Goal: Transaction & Acquisition: Purchase product/service

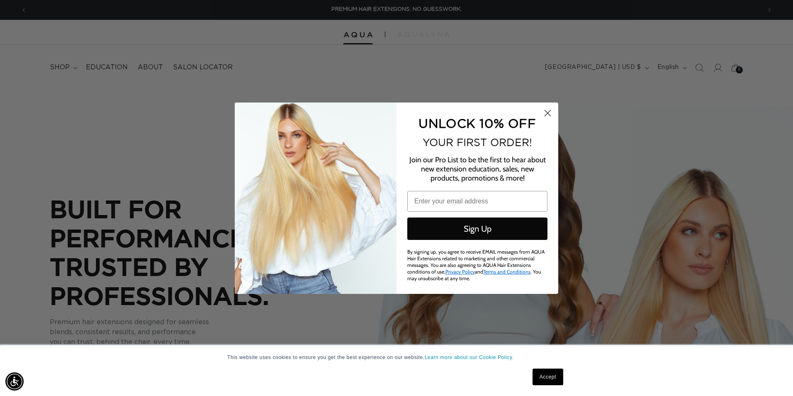
click at [549, 114] on circle "Close dialog" at bounding box center [548, 113] width 14 height 14
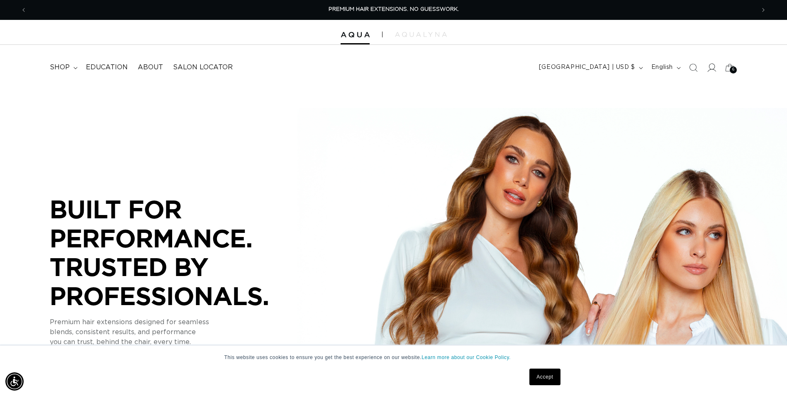
click at [711, 65] on icon at bounding box center [711, 67] width 9 height 9
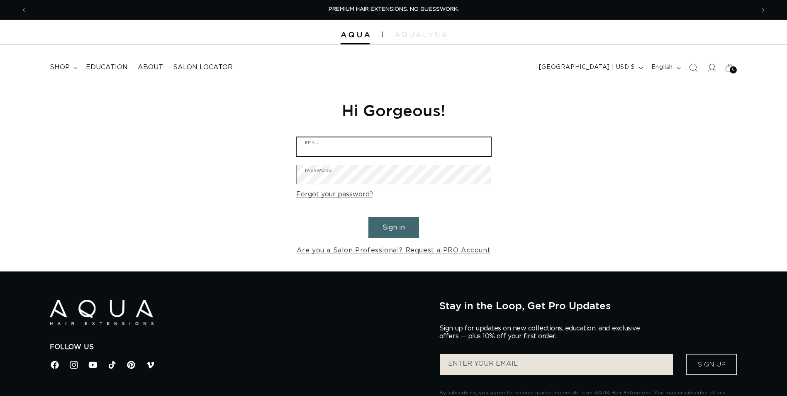
click at [370, 142] on input "Email" at bounding box center [394, 146] width 194 height 19
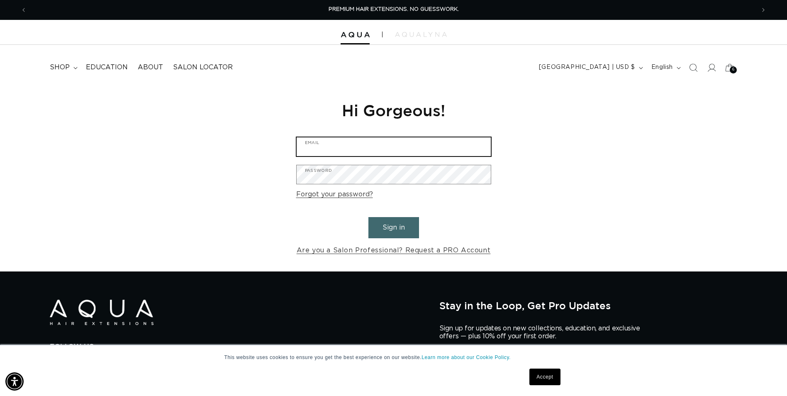
type input "alyssavarieur@gmail.com"
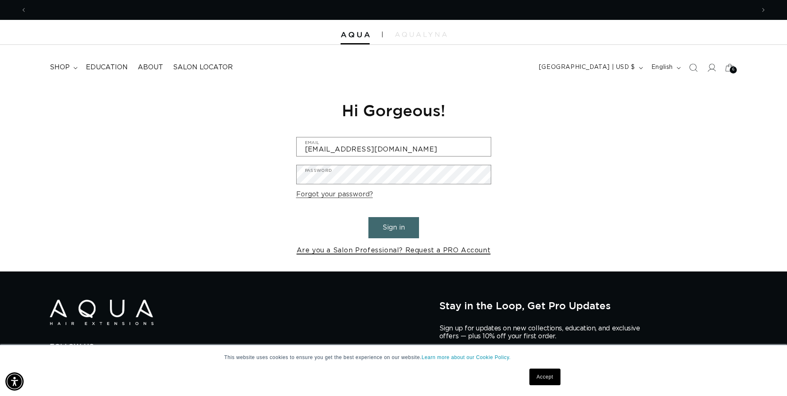
scroll to position [0, 1456]
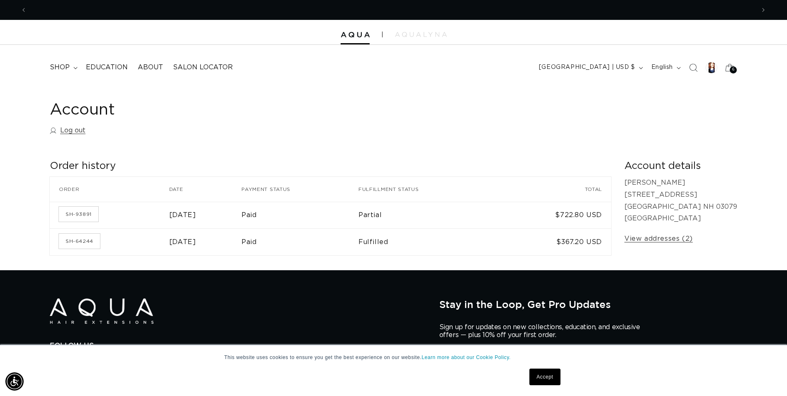
scroll to position [0, 1456]
click at [76, 67] on icon at bounding box center [75, 68] width 4 height 2
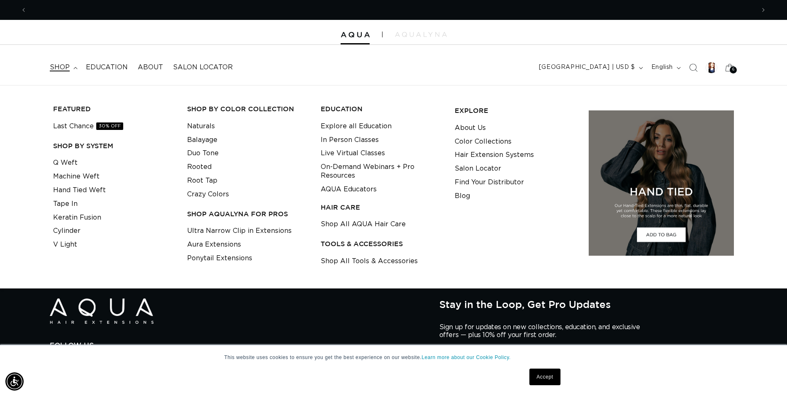
scroll to position [0, 728]
click at [68, 206] on link "Tape In" at bounding box center [65, 204] width 24 height 14
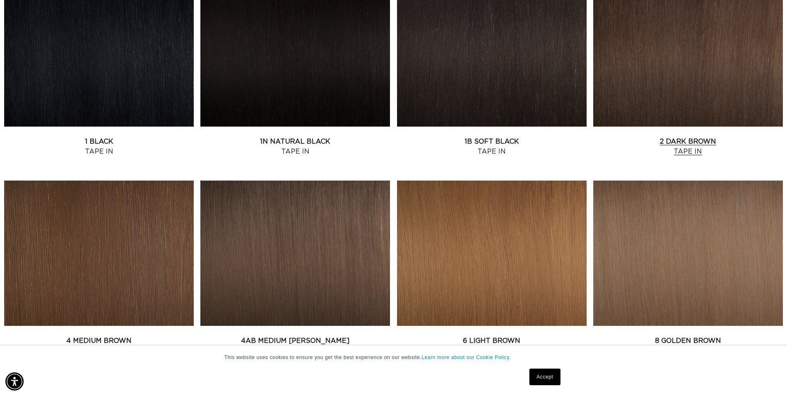
scroll to position [0, 728]
click at [640, 136] on link "2 Dark Brown Tape In" at bounding box center [688, 146] width 190 height 20
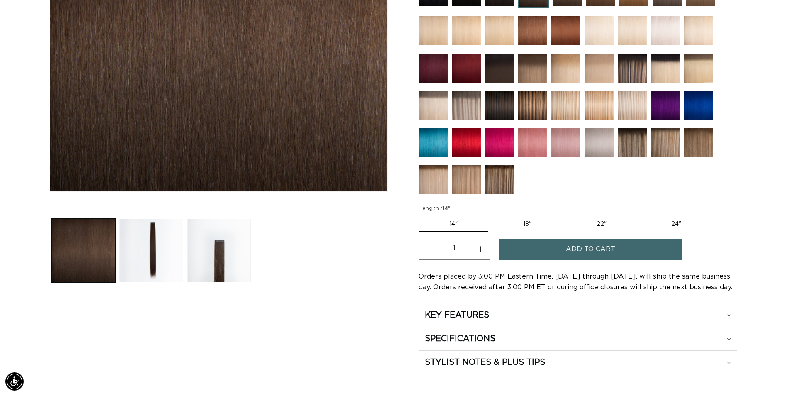
scroll to position [0, 728]
click at [538, 224] on label "18" Variant sold out or unavailable" at bounding box center [527, 224] width 69 height 14
click at [493, 215] on input "18" Variant sold out or unavailable" at bounding box center [492, 215] width 0 height 0
radio input "true"
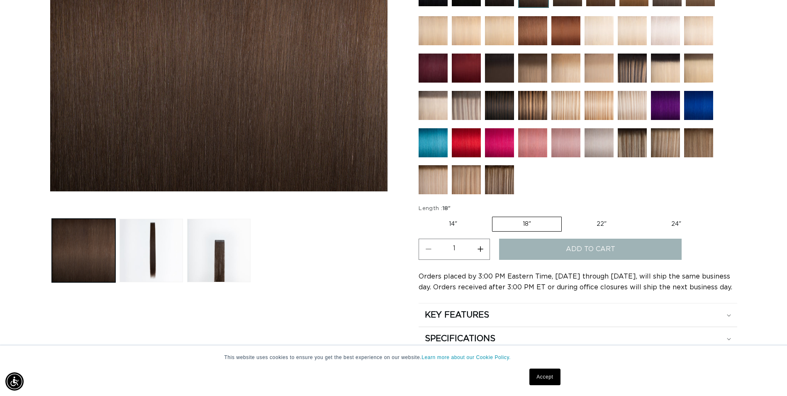
scroll to position [0, 1456]
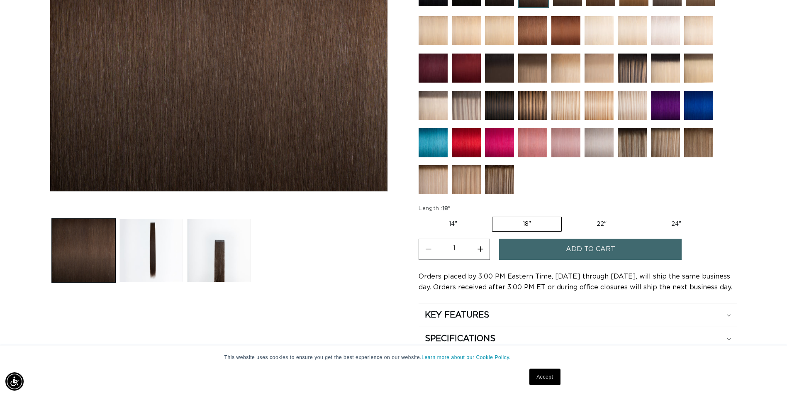
click at [480, 250] on button "Increase quantity for 2 Dark Brown - Tape In" at bounding box center [480, 249] width 19 height 21
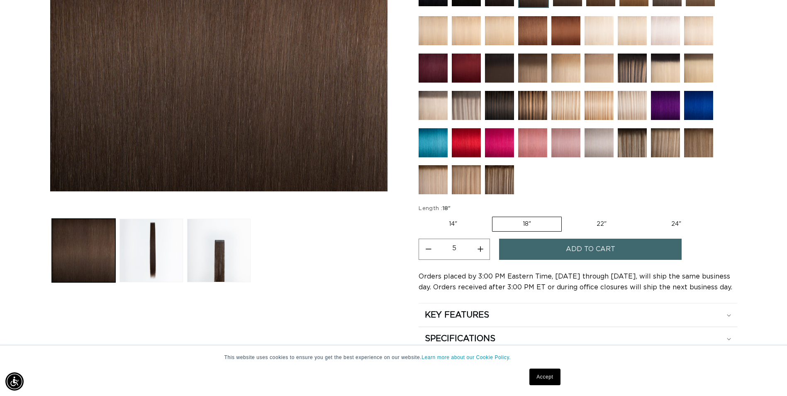
type input "6"
click at [568, 253] on span "Add to cart" at bounding box center [590, 249] width 49 height 21
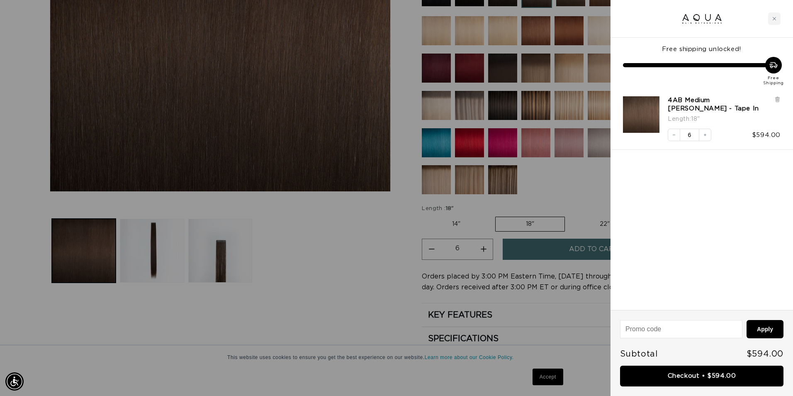
scroll to position [0, 734]
click at [667, 376] on link "Checkout • $594.00" at bounding box center [701, 375] width 163 height 21
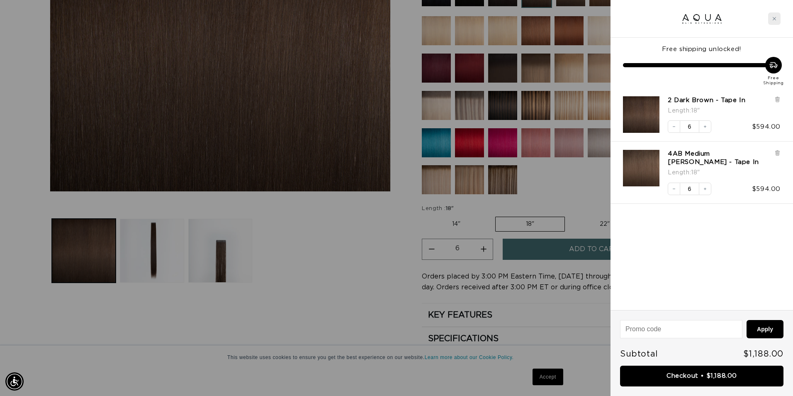
click at [775, 17] on icon "Close cart" at bounding box center [774, 19] width 4 height 4
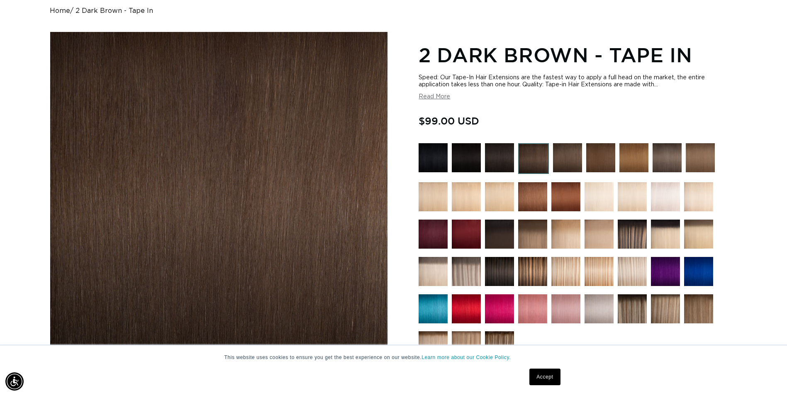
scroll to position [0, 0]
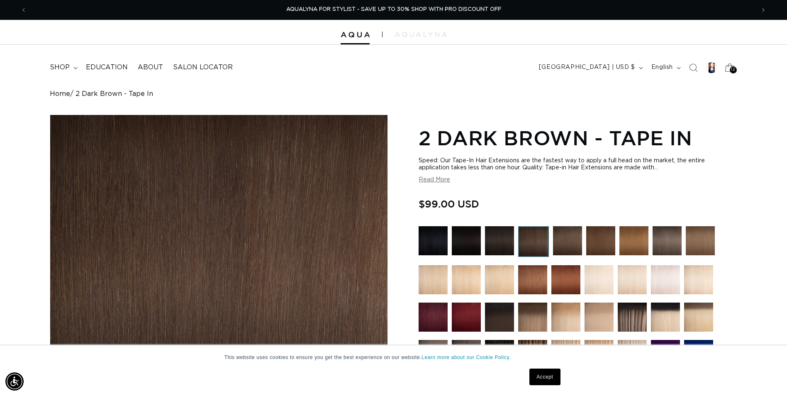
click at [724, 66] on icon at bounding box center [729, 67] width 19 height 19
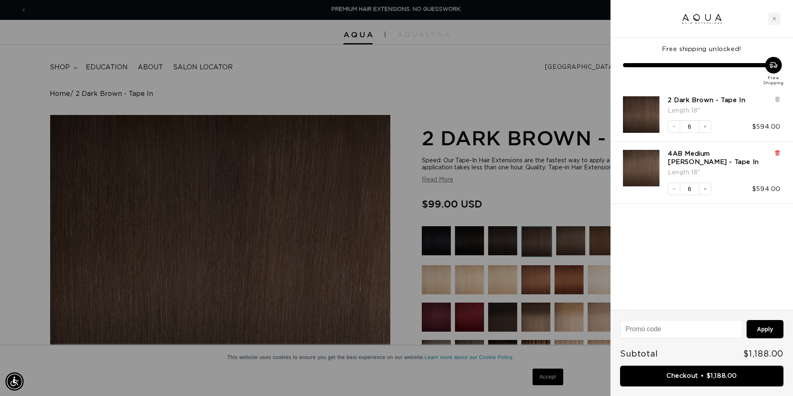
click at [776, 153] on icon at bounding box center [777, 153] width 6 height 6
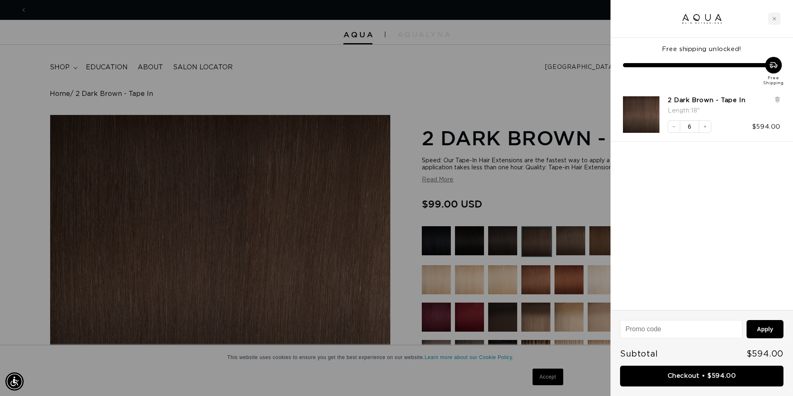
scroll to position [0, 734]
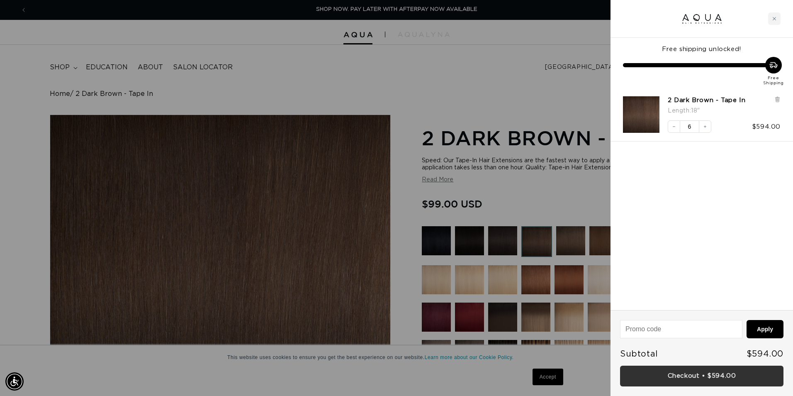
click at [671, 372] on link "Checkout • $594.00" at bounding box center [701, 375] width 163 height 21
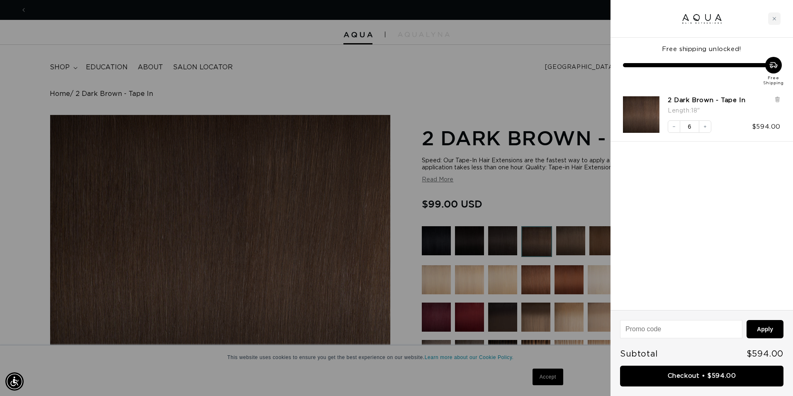
scroll to position [0, 0]
click at [674, 128] on icon "Decrease quantity" at bounding box center [674, 126] width 5 height 5
